Goal: Find specific page/section: Find specific page/section

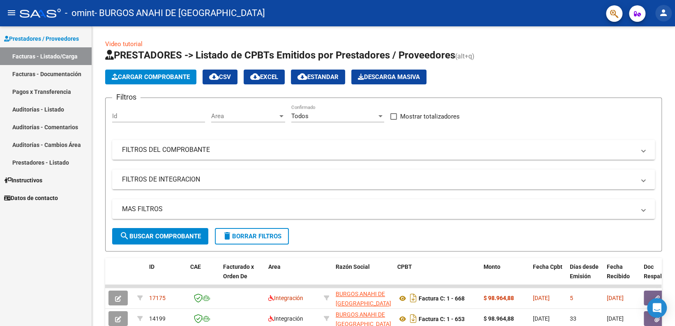
click at [661, 14] on mat-icon "person" at bounding box center [664, 13] width 10 height 10
click at [648, 55] on button "exit_to_app Salir" at bounding box center [647, 54] width 50 height 20
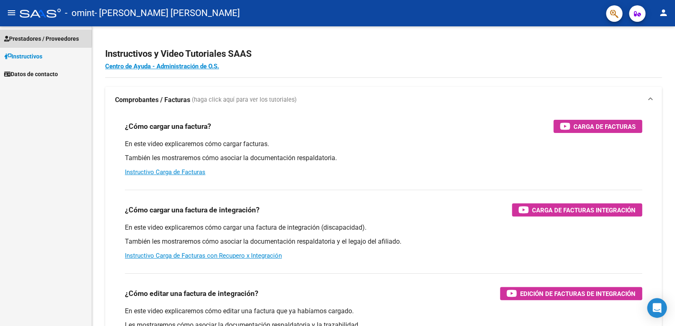
click at [28, 38] on span "Prestadores / Proveedores" at bounding box center [41, 38] width 75 height 9
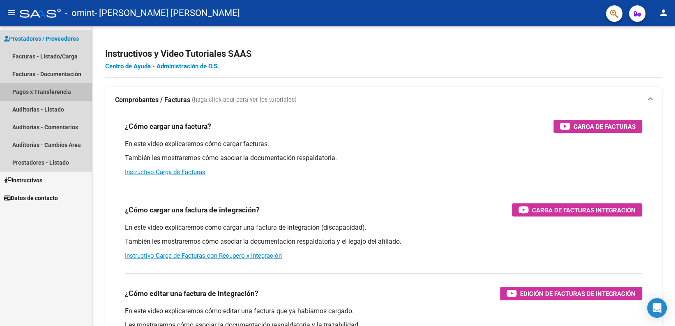
click at [42, 96] on link "Pagos x Transferencia" at bounding box center [46, 92] width 92 height 18
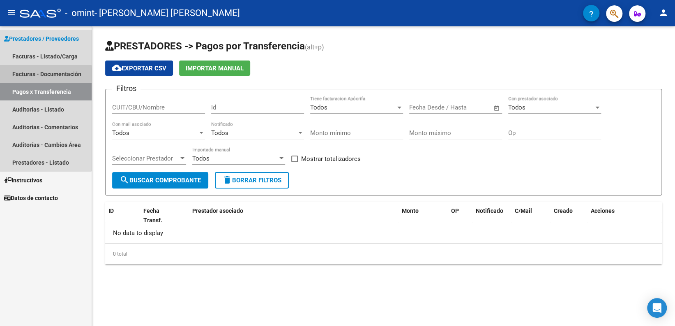
click at [41, 75] on link "Facturas - Documentación" at bounding box center [46, 74] width 92 height 18
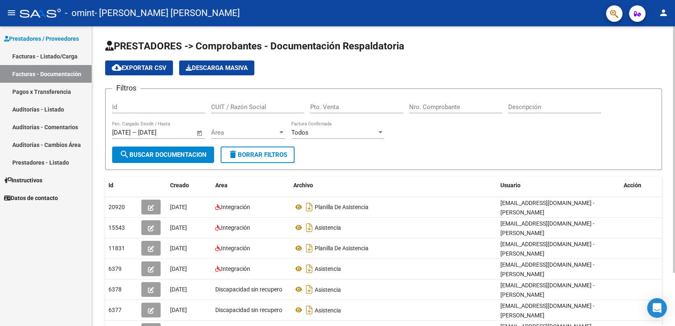
scroll to position [65, 0]
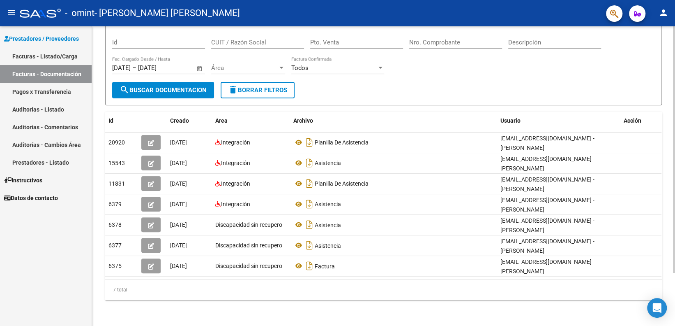
click at [675, 304] on html "menu - omint - [PERSON_NAME] [PERSON_NAME] person Prestadores / Proveedores Fac…" at bounding box center [337, 163] width 675 height 326
click at [444, 292] on div "7 total" at bounding box center [383, 289] width 557 height 21
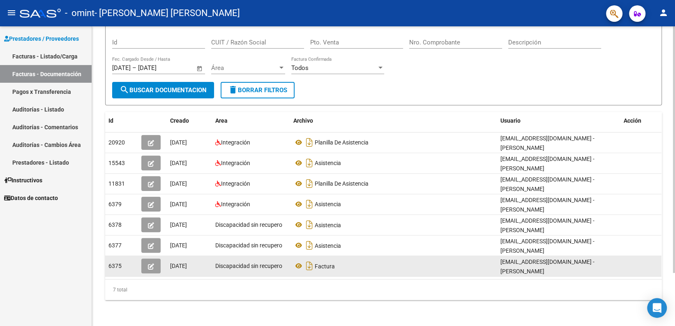
drag, startPoint x: 639, startPoint y: 279, endPoint x: 640, endPoint y: 272, distance: 7.9
click at [640, 272] on div "Id Creado Area Archivo Usuario Acción 20920 [DATE] Integración Planilla De Asis…" at bounding box center [383, 206] width 557 height 188
click at [641, 275] on datatable-body-cell at bounding box center [641, 266] width 41 height 20
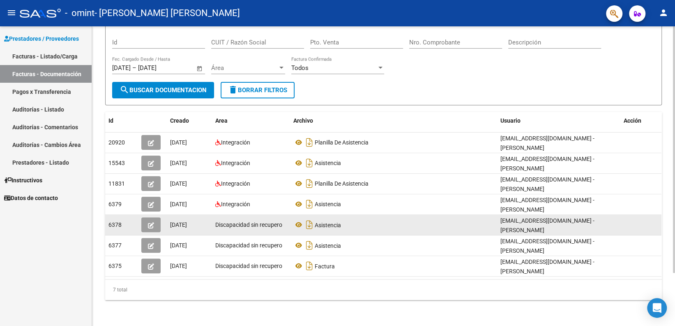
scroll to position [0, 0]
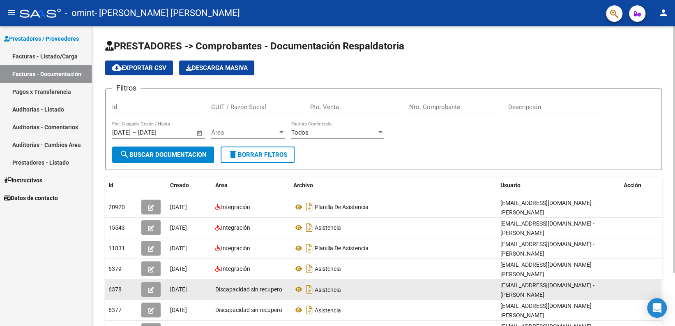
click at [675, 84] on html "menu - omint - [PERSON_NAME] [PERSON_NAME] person Prestadores / Proveedores Fac…" at bounding box center [337, 163] width 675 height 326
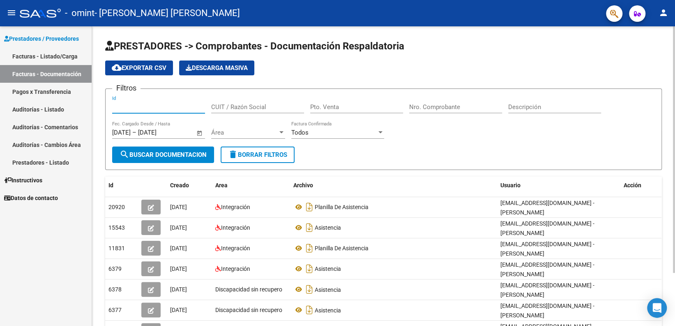
click at [143, 110] on input "Id" at bounding box center [158, 106] width 93 height 7
type input "2"
type input "6379"
click at [185, 151] on span "search Buscar Documentacion" at bounding box center [163, 154] width 87 height 7
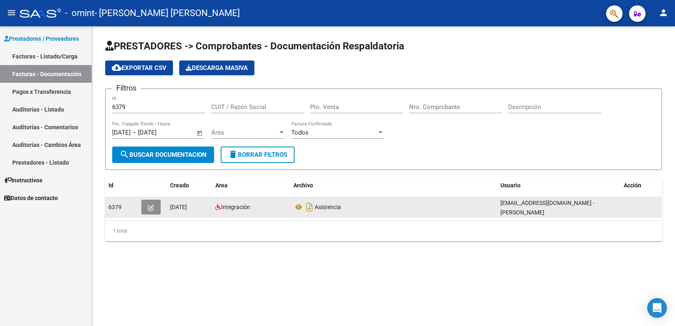
click at [151, 206] on icon "button" at bounding box center [151, 207] width 6 height 6
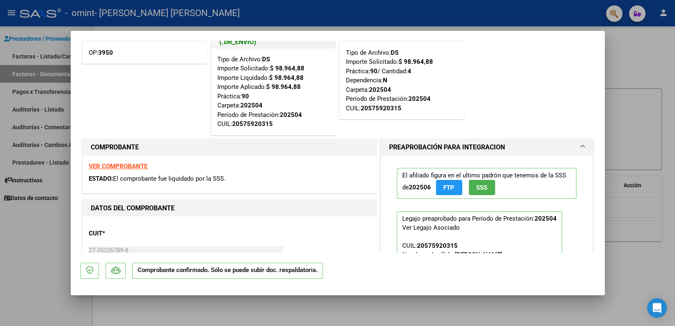
scroll to position [24, 0]
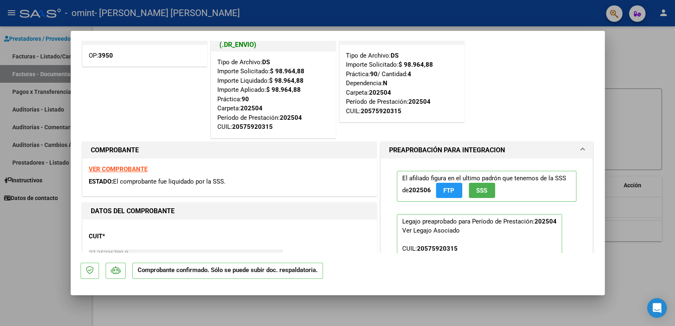
click at [109, 193] on div "VER COMPROBANTE ESTADO: El comprobante fue liquidado por la SSS." at bounding box center [230, 176] width 294 height 37
click at [108, 164] on div "VER COMPROBANTE ESTADO: El comprobante fue liquidado por la SSS." at bounding box center [230, 176] width 294 height 37
click at [109, 168] on strong "VER COMPROBANTE" at bounding box center [118, 168] width 59 height 7
type input "$ 0,00"
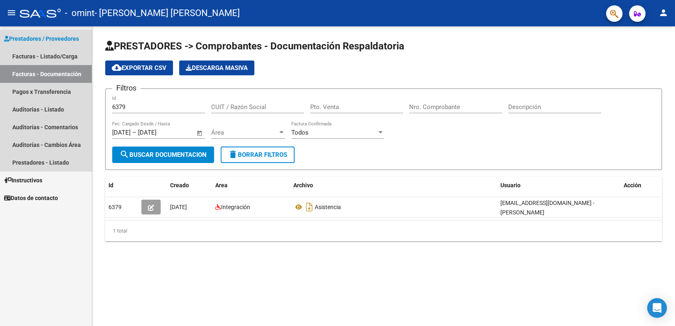
click at [61, 72] on link "Facturas - Documentación" at bounding box center [46, 74] width 92 height 18
click at [30, 76] on link "Facturas - Documentación" at bounding box center [46, 74] width 92 height 18
click at [36, 90] on link "Pagos x Transferencia" at bounding box center [46, 92] width 92 height 18
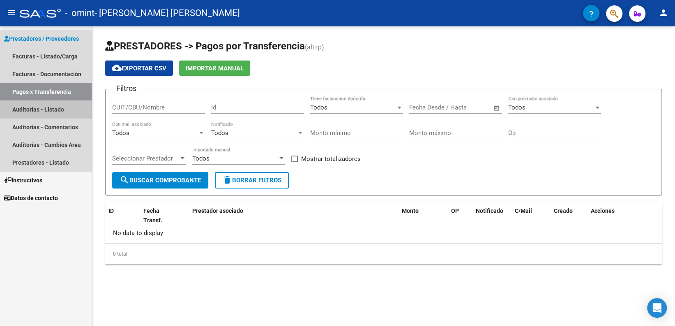
click at [54, 106] on link "Auditorías - Listado" at bounding box center [46, 109] width 92 height 18
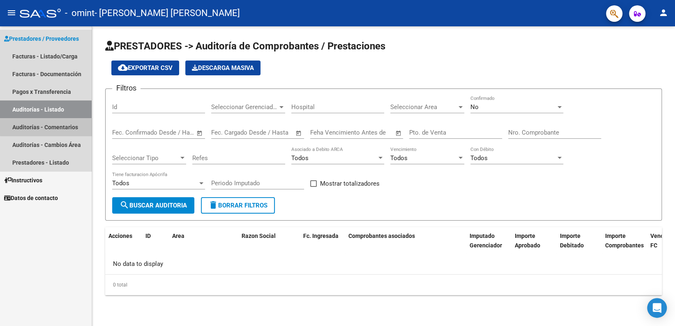
click at [51, 124] on link "Auditorías - Comentarios" at bounding box center [46, 127] width 92 height 18
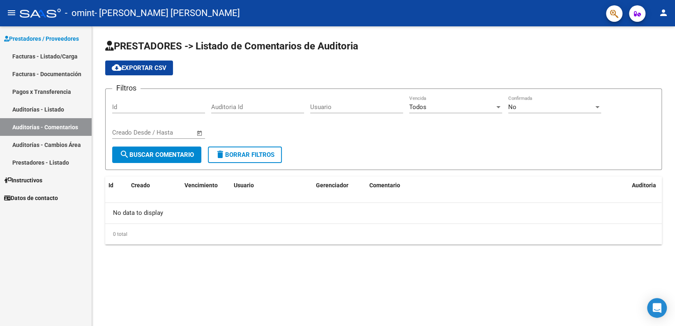
click at [52, 137] on link "Auditorías - Cambios Área" at bounding box center [46, 145] width 92 height 18
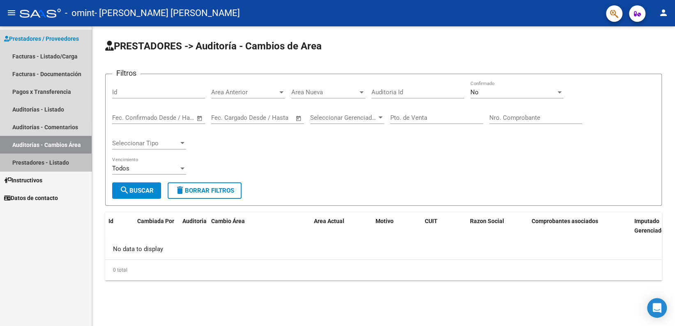
click at [55, 164] on link "Prestadores - Listado" at bounding box center [46, 162] width 92 height 18
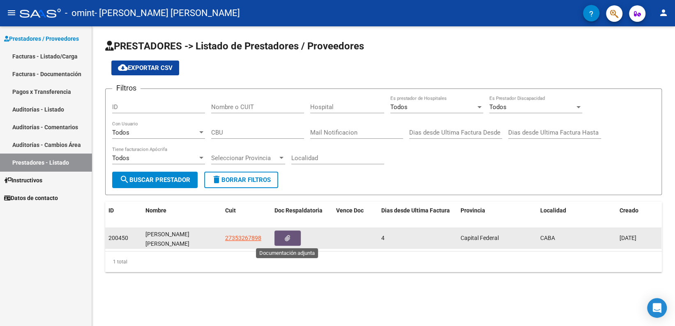
click at [282, 238] on button "button" at bounding box center [288, 237] width 26 height 15
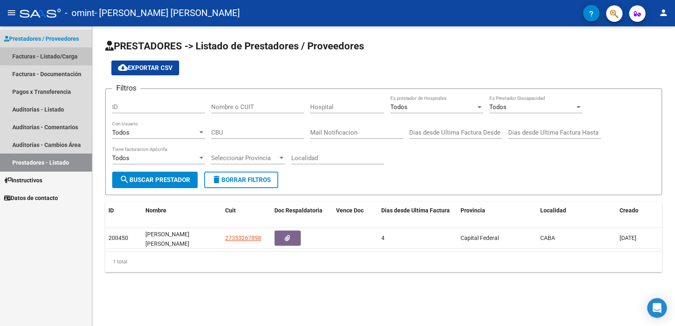
click at [49, 56] on link "Facturas - Listado/Carga" at bounding box center [46, 56] width 92 height 18
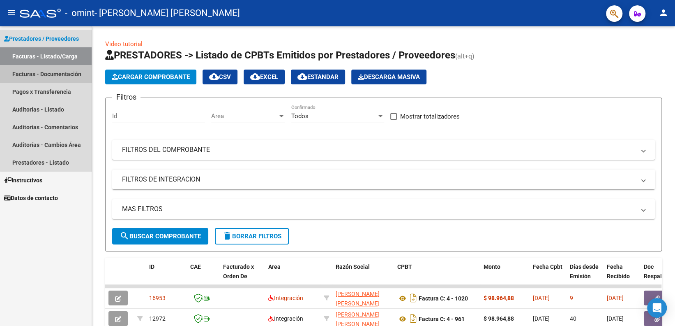
click at [51, 76] on link "Facturas - Documentación" at bounding box center [46, 74] width 92 height 18
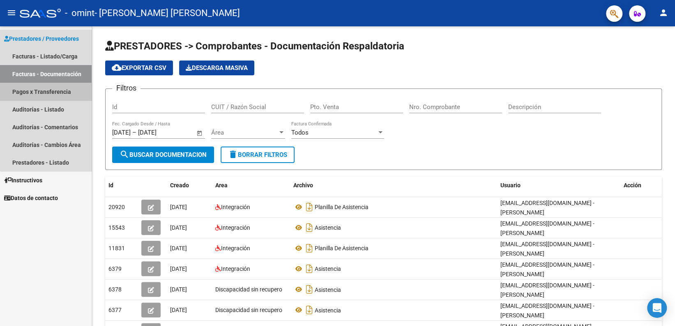
click at [49, 85] on link "Pagos x Transferencia" at bounding box center [46, 92] width 92 height 18
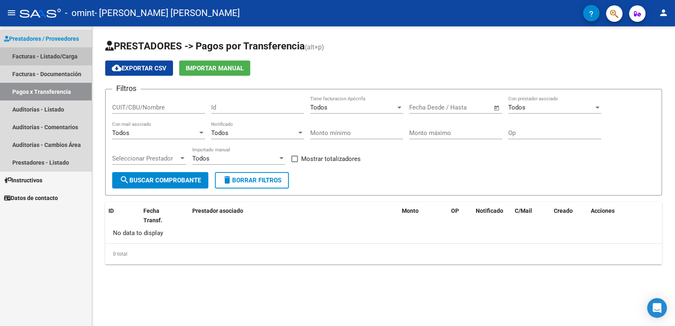
click at [44, 52] on link "Facturas - Listado/Carga" at bounding box center [46, 56] width 92 height 18
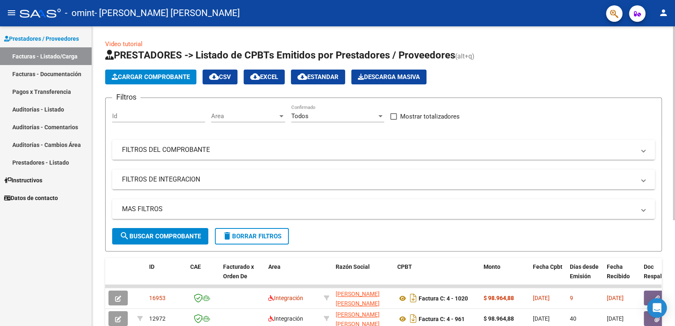
drag, startPoint x: 671, startPoint y: 210, endPoint x: 674, endPoint y: 232, distance: 22.4
click at [674, 232] on div "Video tutorial PRESTADORES -> Listado de CPBTs Emitidos por Prestadores / Prove…" at bounding box center [384, 253] width 585 height 455
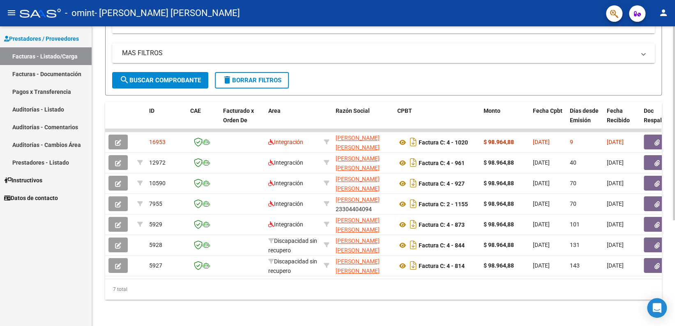
click at [674, 232] on div at bounding box center [674, 175] width 2 height 299
click at [497, 297] on div "Video tutorial PRESTADORES -> Listado de CPBTs Emitidos por Prestadores / Prove…" at bounding box center [384, 98] width 585 height 455
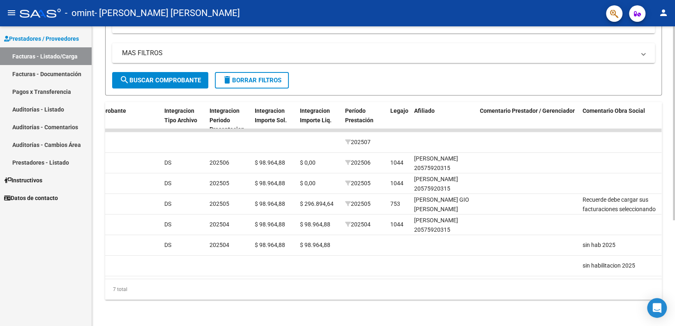
scroll to position [0, 830]
click at [400, 53] on mat-expansion-panel-header "MAS FILTROS" at bounding box center [383, 53] width 543 height 20
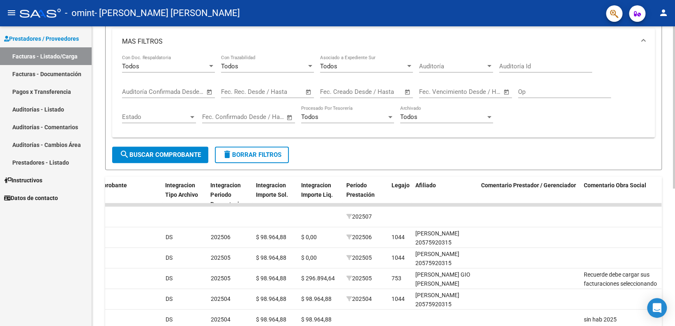
click at [674, 179] on div at bounding box center [674, 203] width 2 height 162
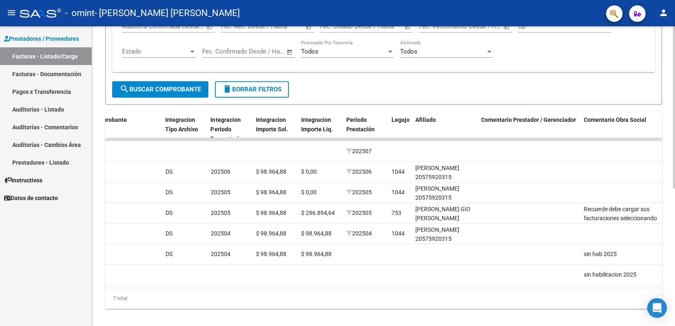
click at [675, 214] on html "menu - omint - [PERSON_NAME] [PERSON_NAME] person Prestadores / Proveedores Fac…" at bounding box center [337, 163] width 675 height 326
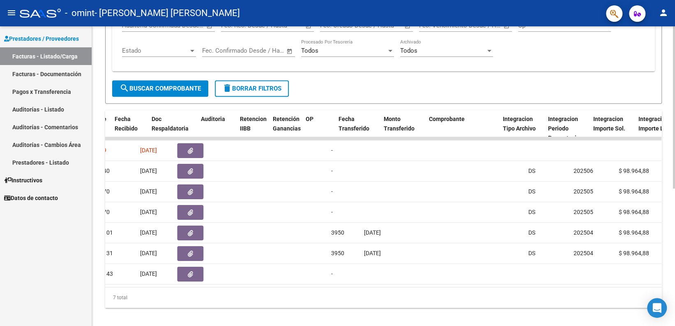
scroll to position [0, 465]
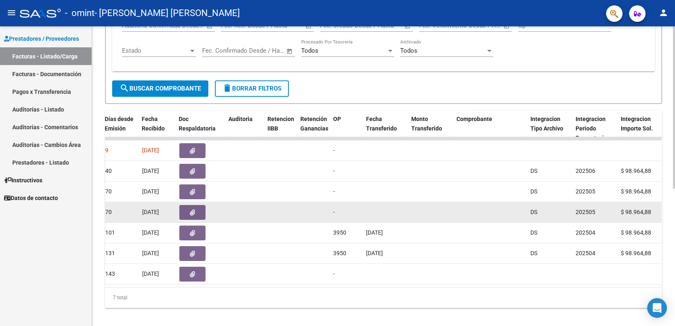
click at [304, 217] on datatable-body-cell at bounding box center [313, 212] width 33 height 20
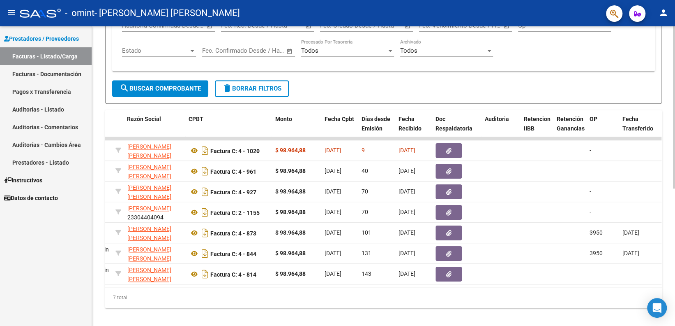
scroll to position [0, 213]
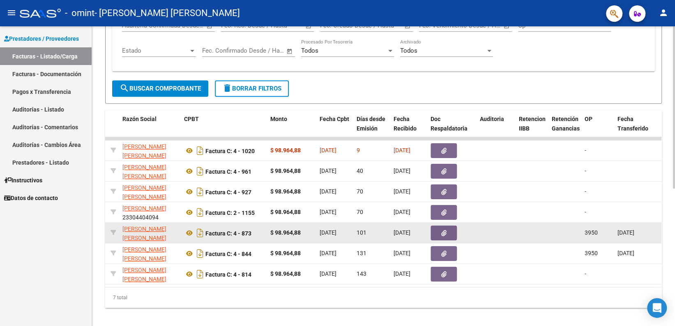
click at [598, 231] on div "3950" at bounding box center [598, 232] width 26 height 9
